Goal: Information Seeking & Learning: Find specific fact

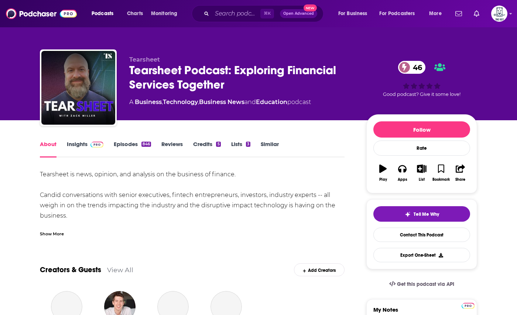
click at [86, 142] on link "Insights" at bounding box center [85, 149] width 37 height 17
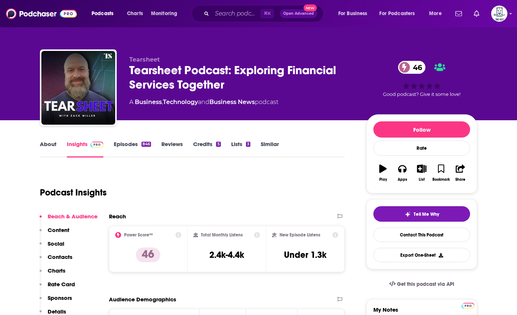
scroll to position [62, 0]
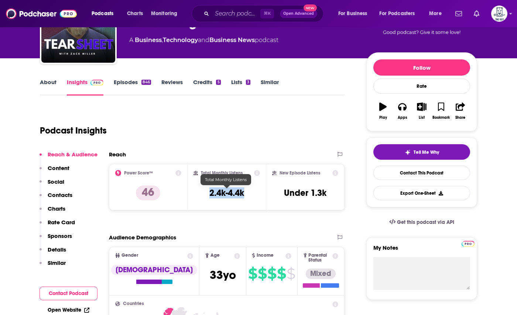
drag, startPoint x: 249, startPoint y: 191, endPoint x: 196, endPoint y: 191, distance: 53.1
click at [196, 191] on div "Total Monthly Listens 2.4k-4.4k" at bounding box center [226, 187] width 67 height 34
copy h3 "2.4k-4.4k"
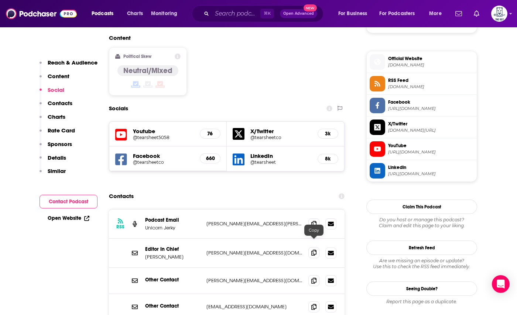
scroll to position [576, 0]
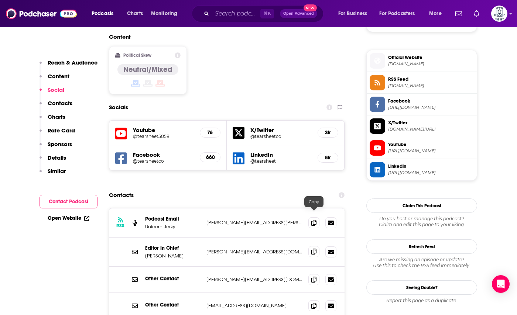
click at [314, 249] on icon at bounding box center [313, 252] width 5 height 6
